Goal: Navigation & Orientation: Understand site structure

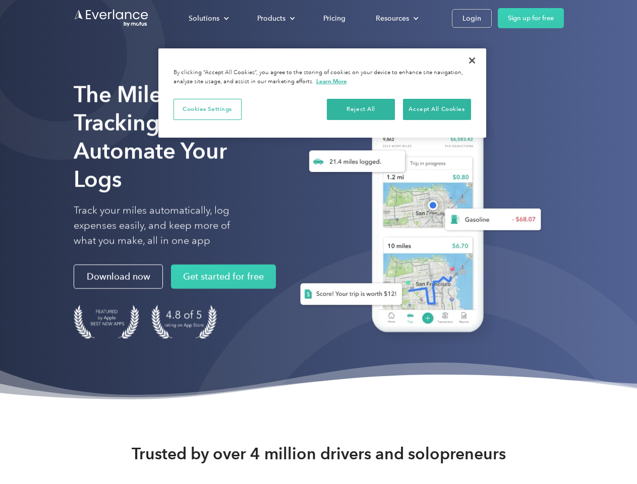
click at [208, 18] on div "Solutions" at bounding box center [204, 18] width 31 height 13
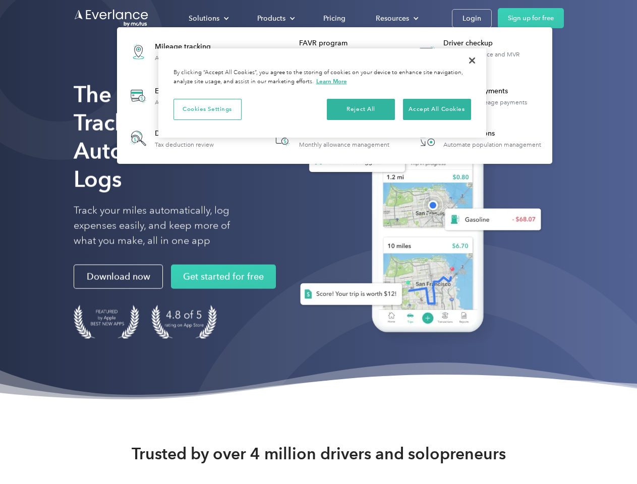
click at [275, 18] on div "Products" at bounding box center [271, 18] width 28 height 13
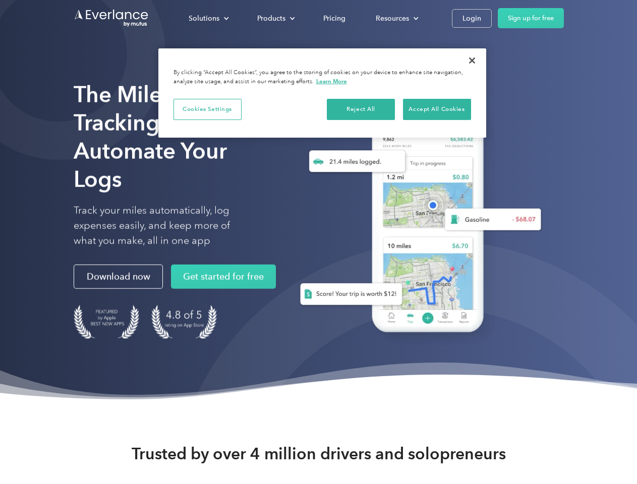
click at [396, 18] on div "Resources" at bounding box center [392, 18] width 33 height 13
click at [207, 109] on button "Cookies Settings" at bounding box center [208, 109] width 68 height 21
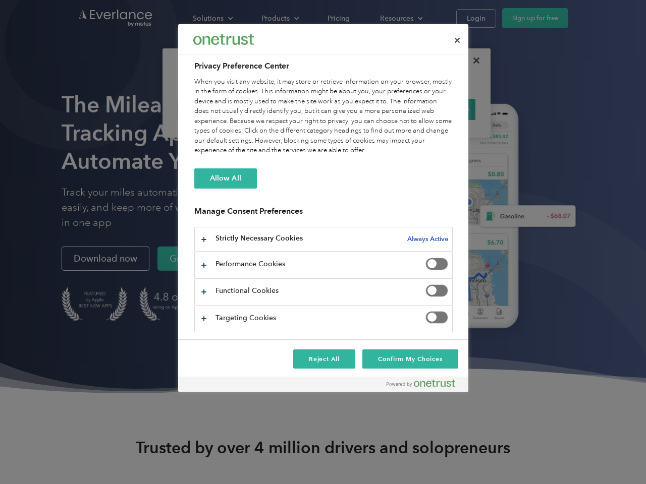
click at [361, 109] on div "When you visit any website, it may store or retrieve information on your browse…" at bounding box center [323, 116] width 258 height 79
click at [437, 109] on div "When you visit any website, it may store or retrieve information on your browse…" at bounding box center [323, 116] width 258 height 79
click at [472, 61] on div at bounding box center [323, 242] width 646 height 484
